Goal: Check status: Check status

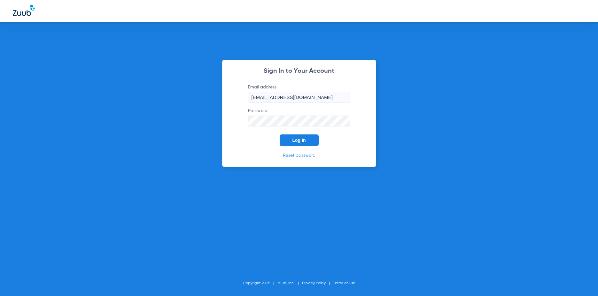
click at [295, 143] on button "Log In" at bounding box center [298, 141] width 39 height 12
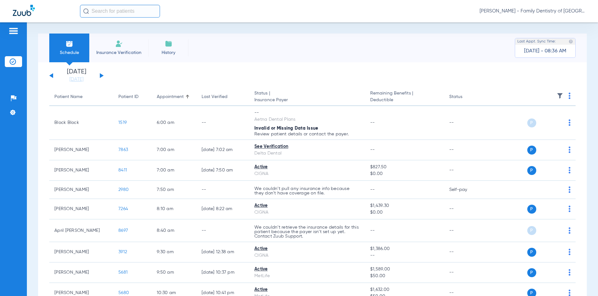
click at [101, 76] on button at bounding box center [102, 75] width 4 height 5
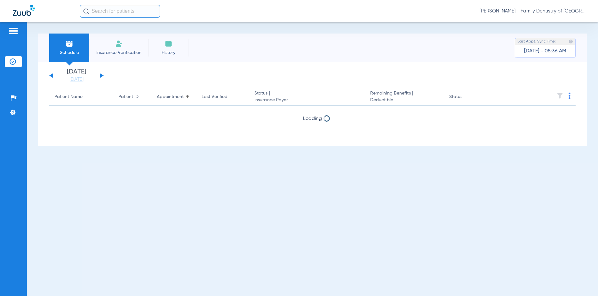
click at [101, 76] on button at bounding box center [102, 75] width 4 height 5
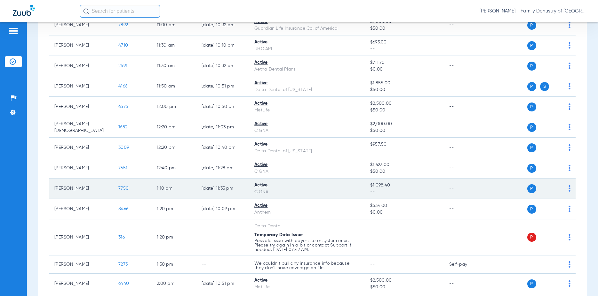
scroll to position [745, 0]
